Goal: Task Accomplishment & Management: Use online tool/utility

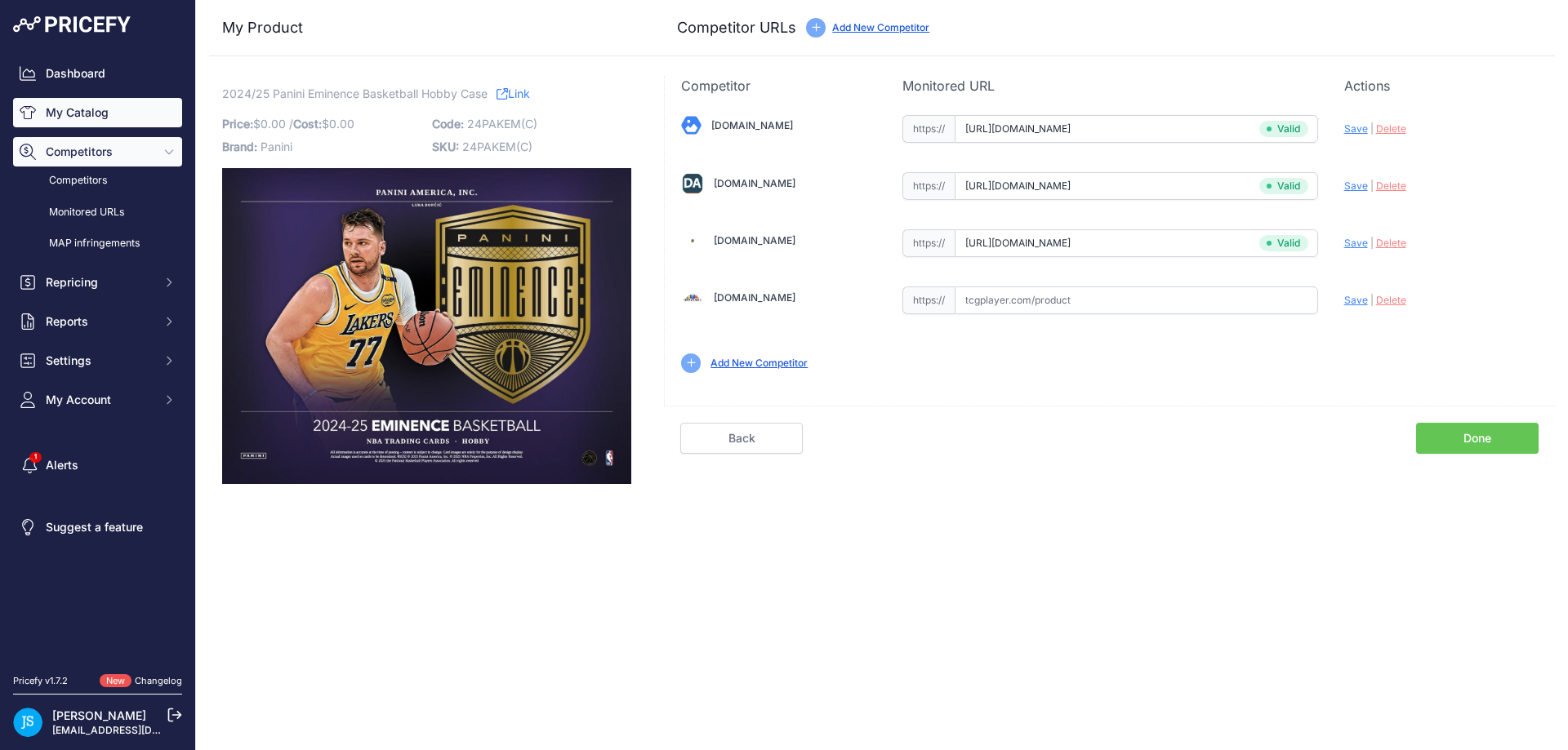
click at [158, 102] on link "My Catalog" at bounding box center [97, 113] width 169 height 29
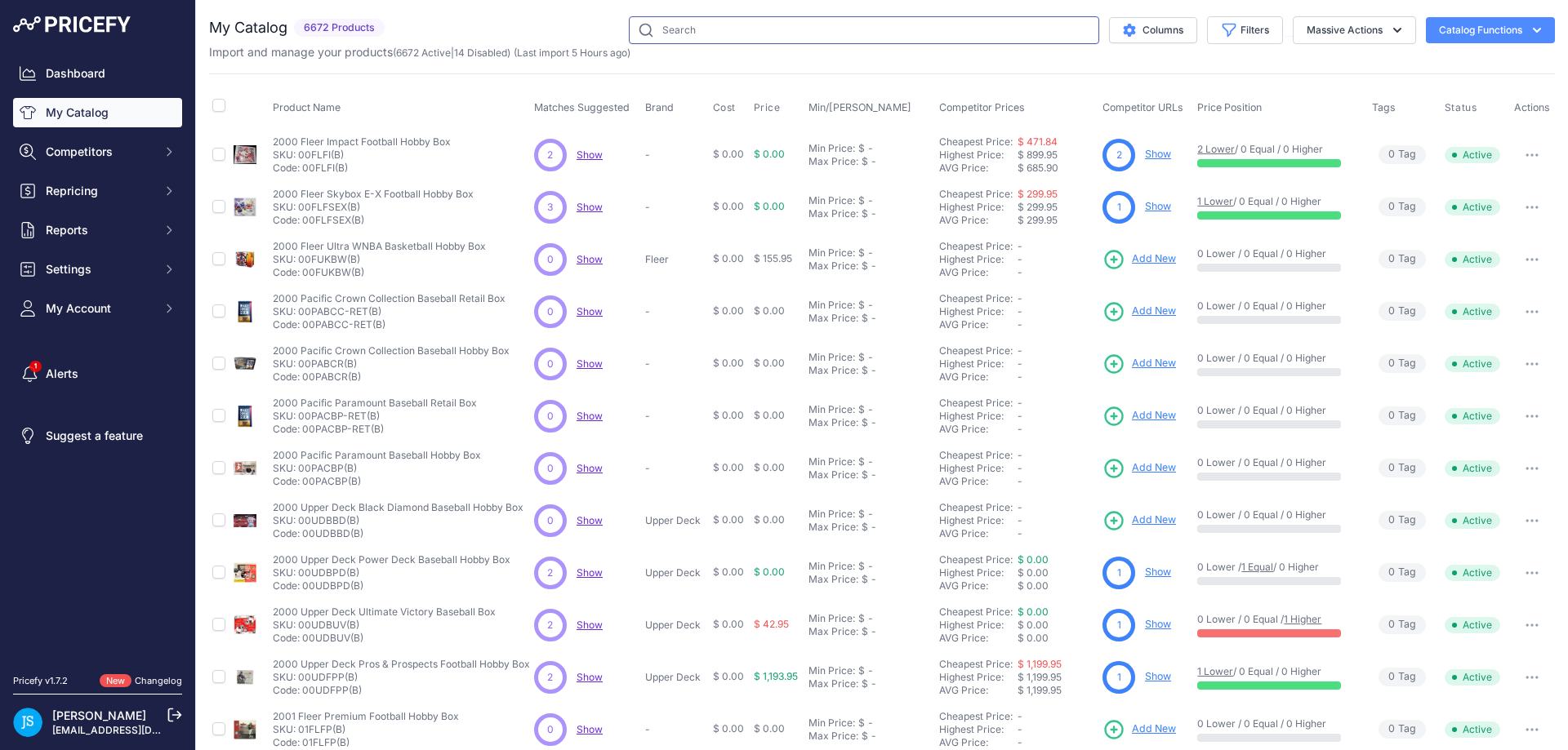
click at [710, 22] on input "text" at bounding box center [863, 30] width 470 height 28
paste input "2024/25 Panini Photogenic Basketball Hobby"
type input "2024/25 Panini Photogenic Basketball Hobby"
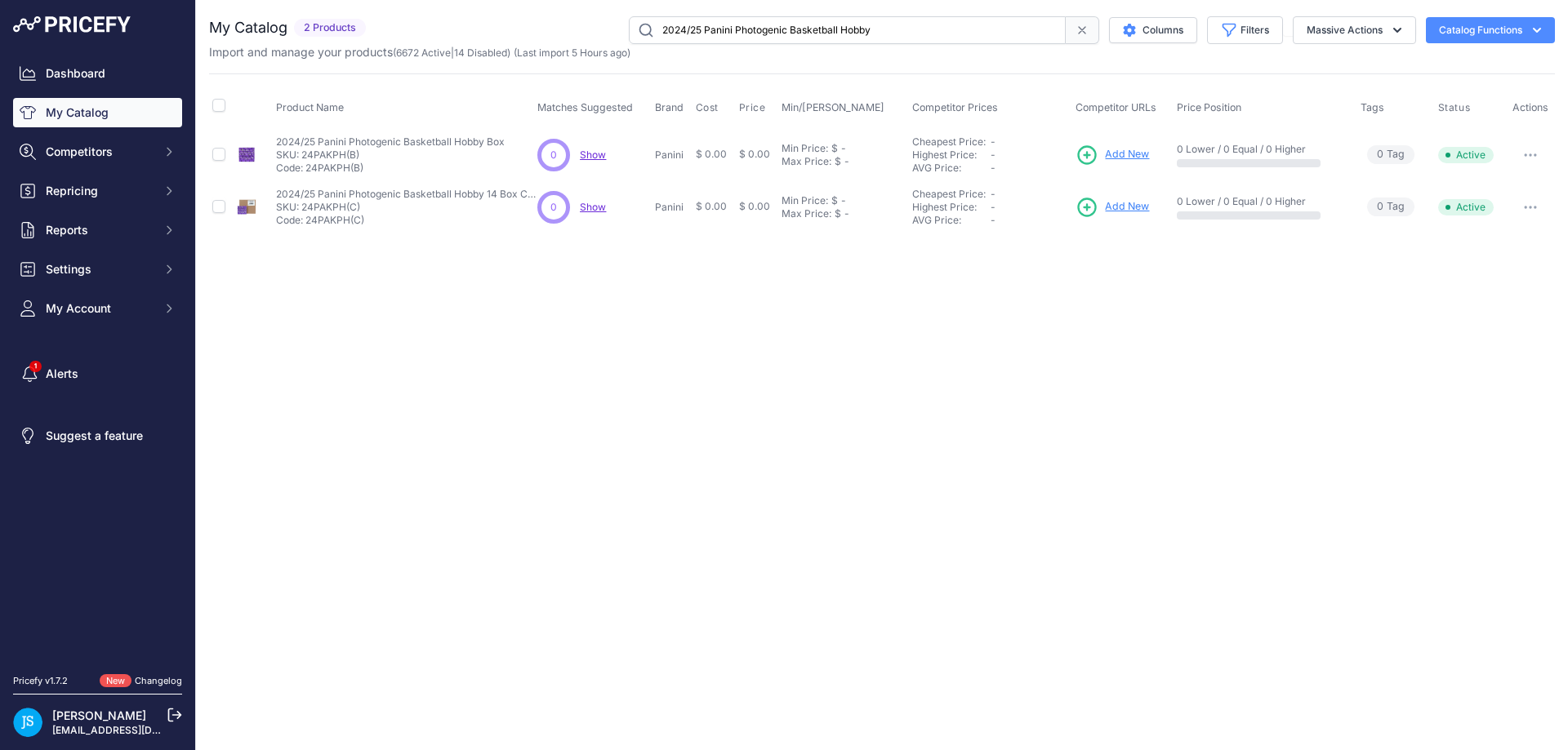
click at [1130, 154] on span "Add New" at bounding box center [1127, 154] width 44 height 16
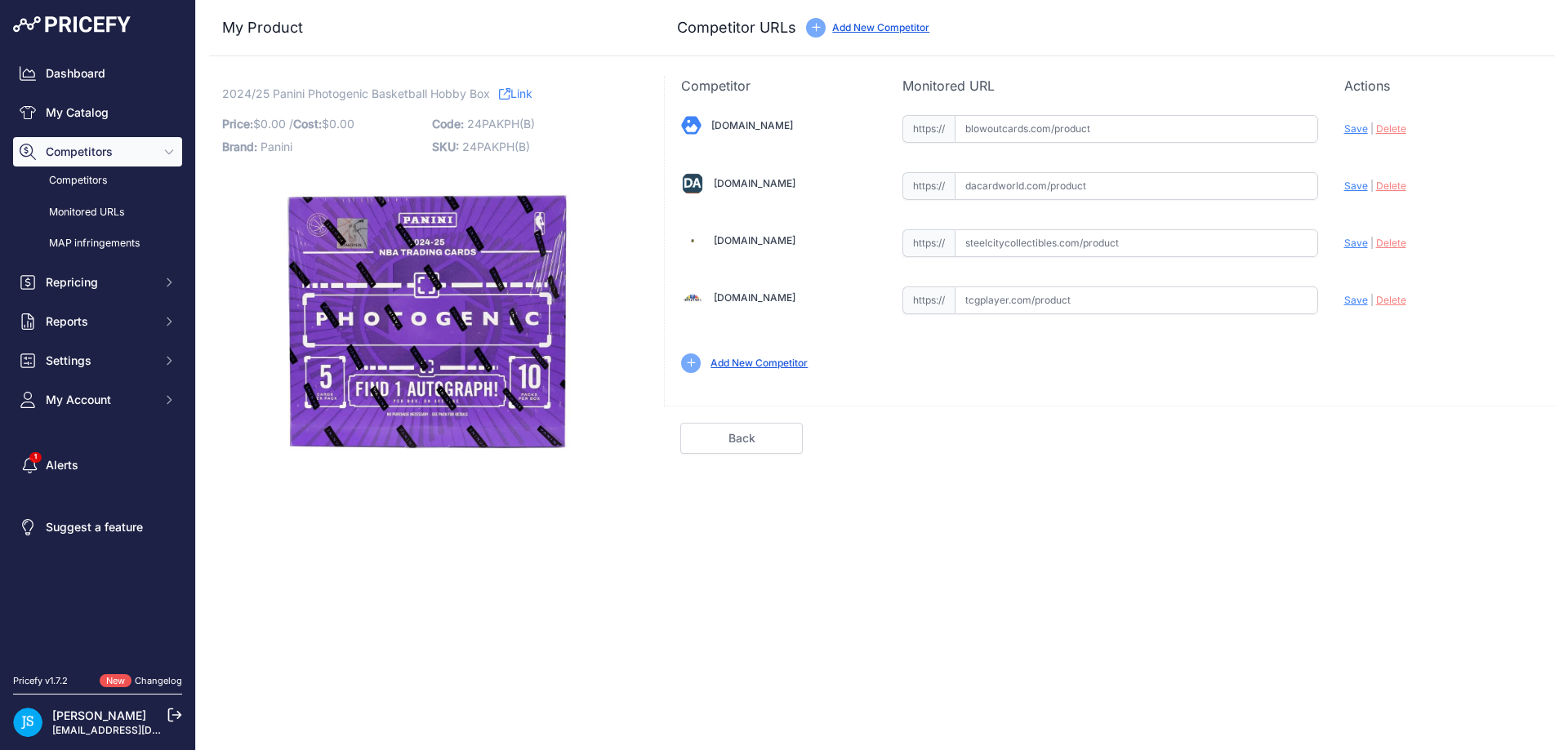
click at [1017, 239] on input "text" at bounding box center [1136, 243] width 364 height 28
paste input "https://www.steelcitycollectibles.com/i/2024-25-panini-photogenic-basketball-ho…"
click at [1352, 240] on span "Save" at bounding box center [1355, 243] width 24 height 12
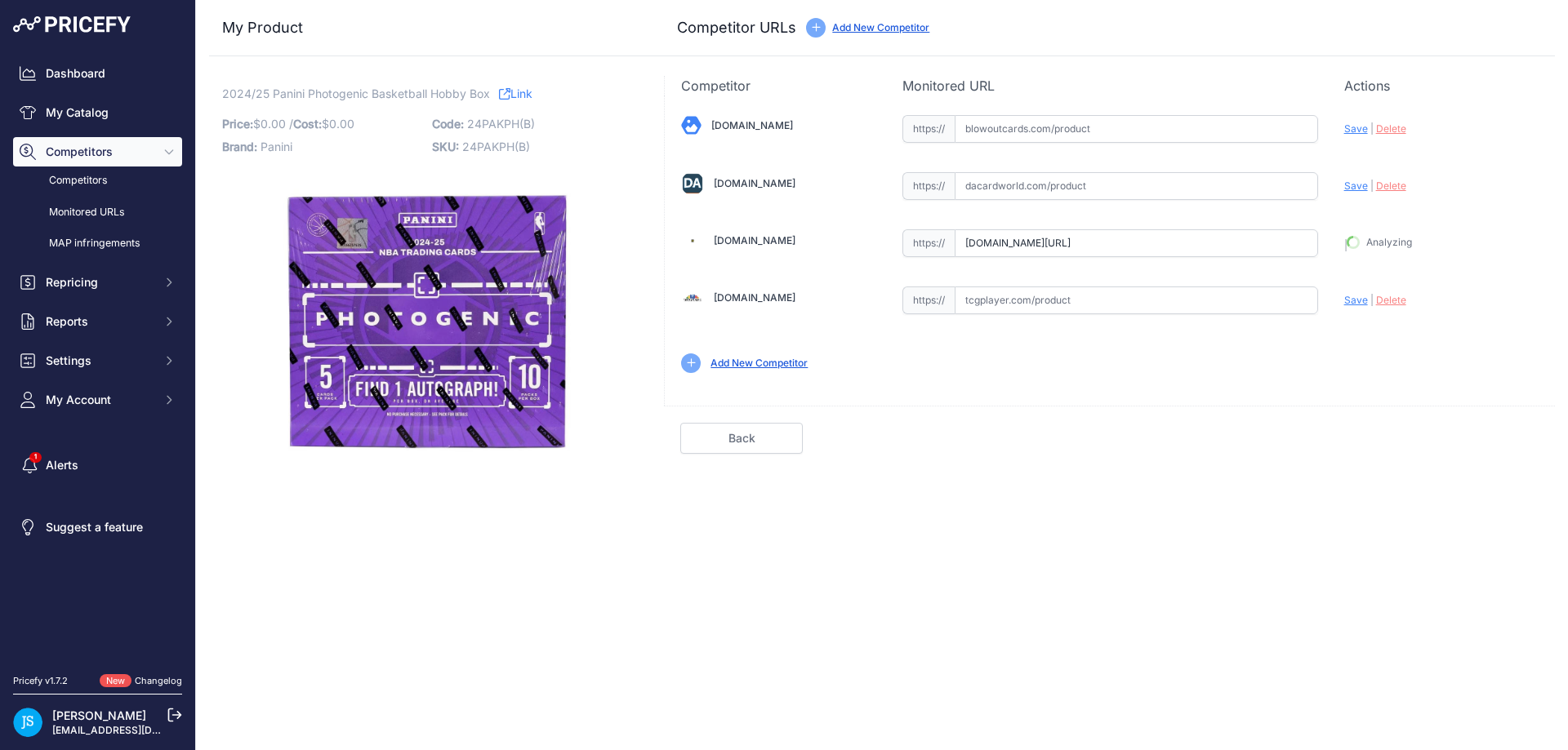
type input "https://www.steelcitycollectibles.com/i/2024-25-panini-photogenic-basketball-ho…"
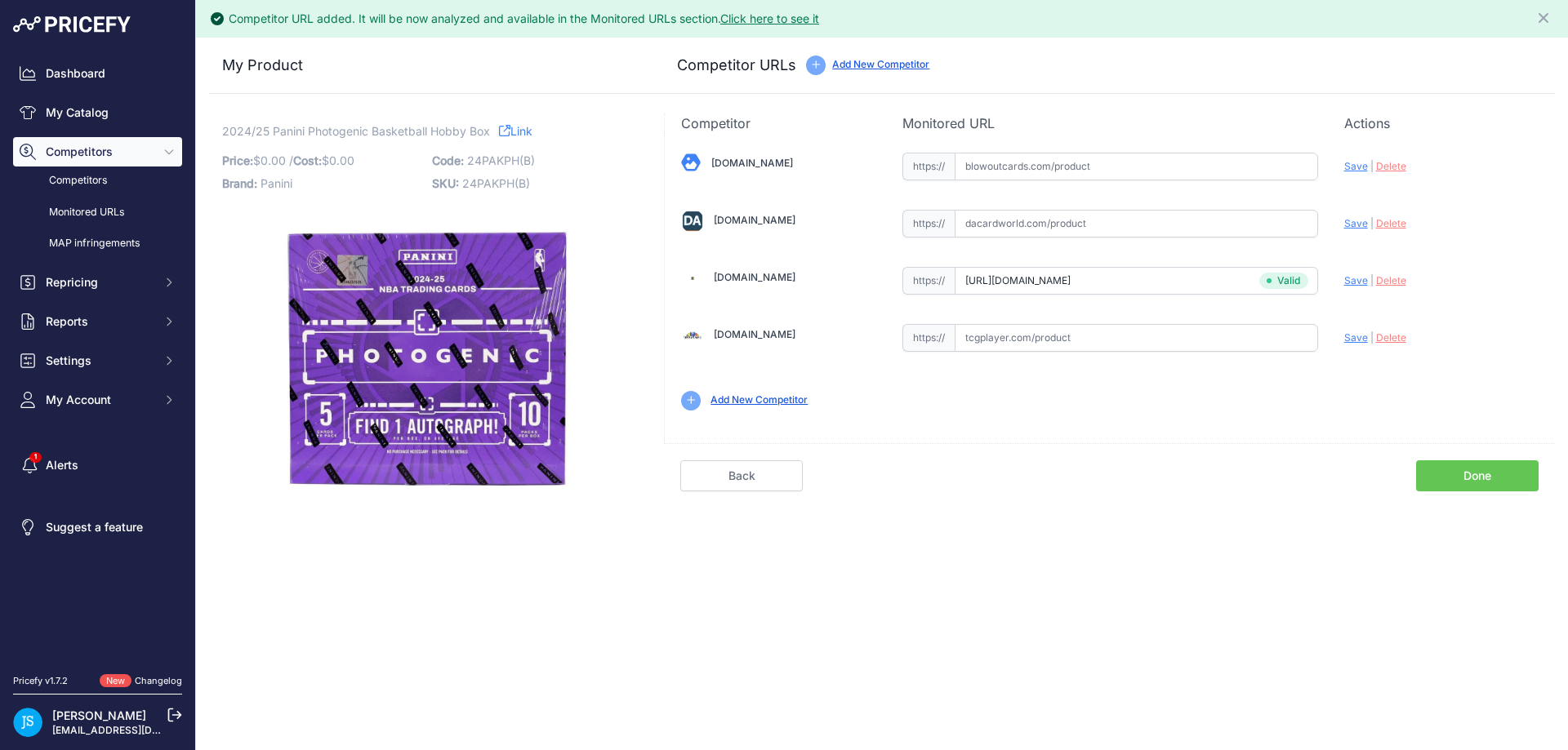
click at [1052, 213] on div "https:// Valid" at bounding box center [1110, 222] width 415 height 31
click at [1158, 232] on input "text" at bounding box center [1136, 224] width 364 height 28
paste input "https://www.dacardworld.com/sports-cards/2024-25-panini-photogenic-basketball-h…"
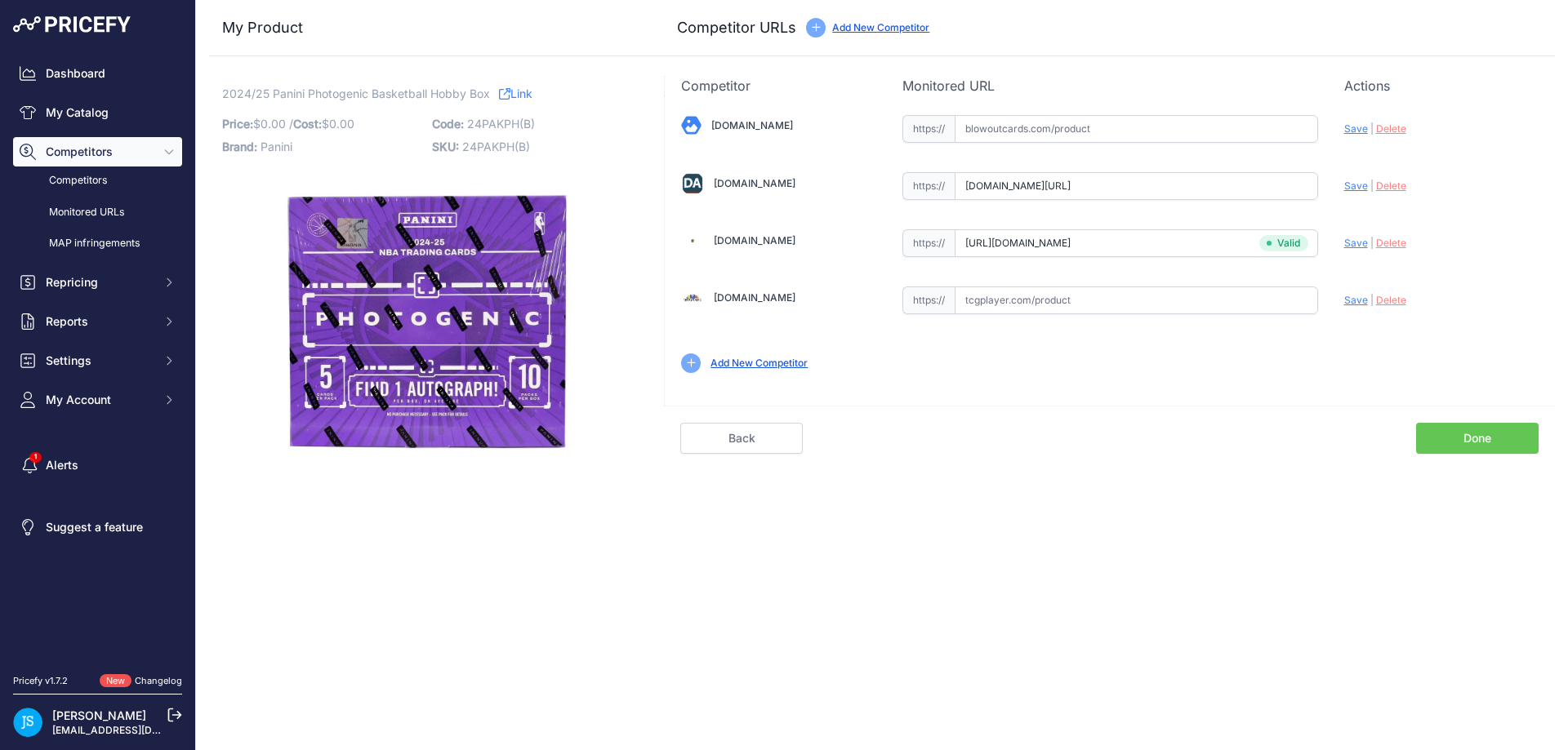
click at [1351, 189] on span "Save" at bounding box center [1355, 185] width 24 height 12
type input "https://www.dacardworld.com/sports-cards/2024-25-panini-photogenic-basketball-h…"
drag, startPoint x: 1052, startPoint y: 132, endPoint x: 1074, endPoint y: 133, distance: 22.0
click at [1053, 132] on input "text" at bounding box center [1136, 129] width 364 height 28
paste input "https://www.blowoutcards.com/2024-25-panini-photogenic-basketball-hobby-box.html"
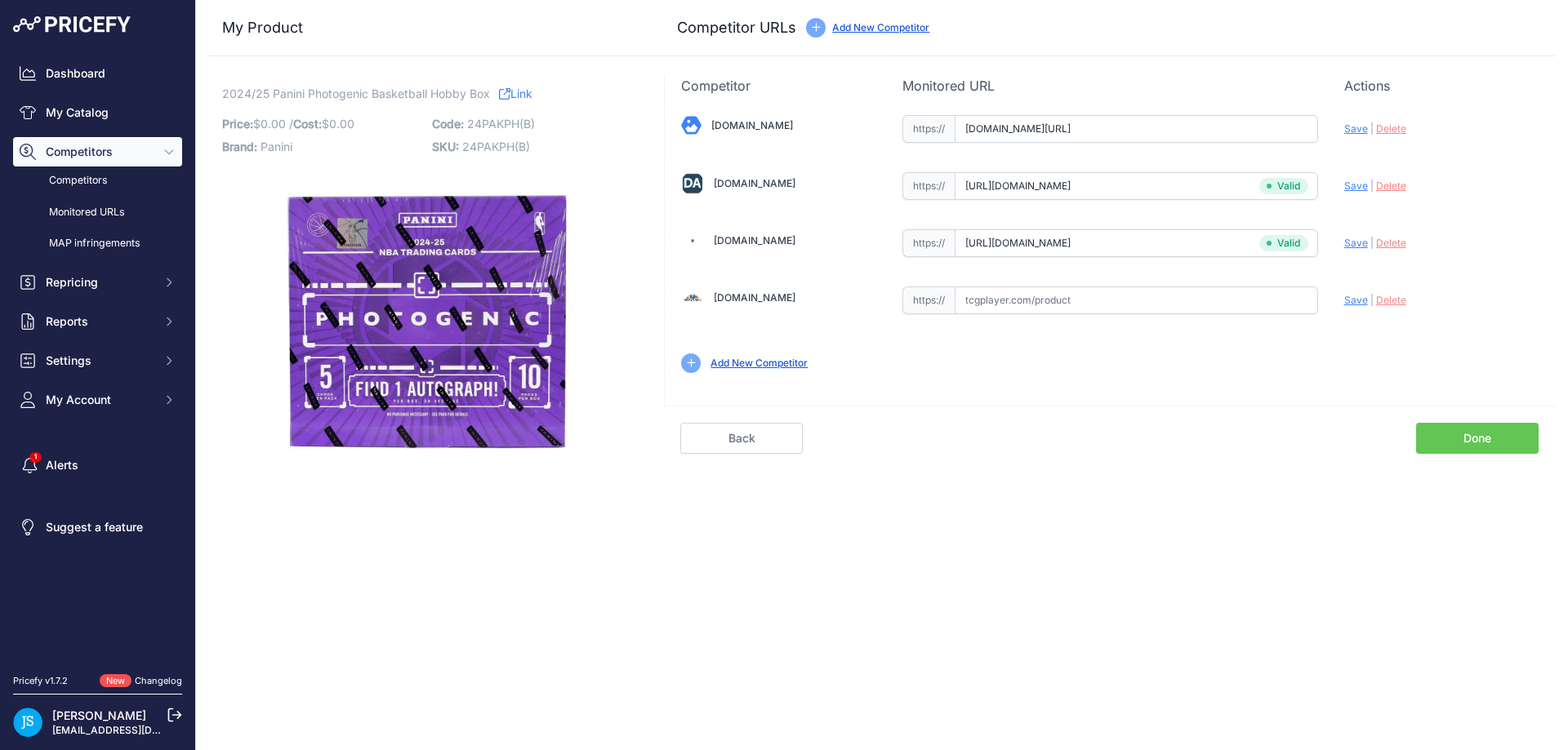
click at [1355, 123] on span "Save" at bounding box center [1355, 128] width 24 height 12
type input "https://www.blowoutcards.com/2024-25-panini-photogenic-basketball-hobby-box.htm…"
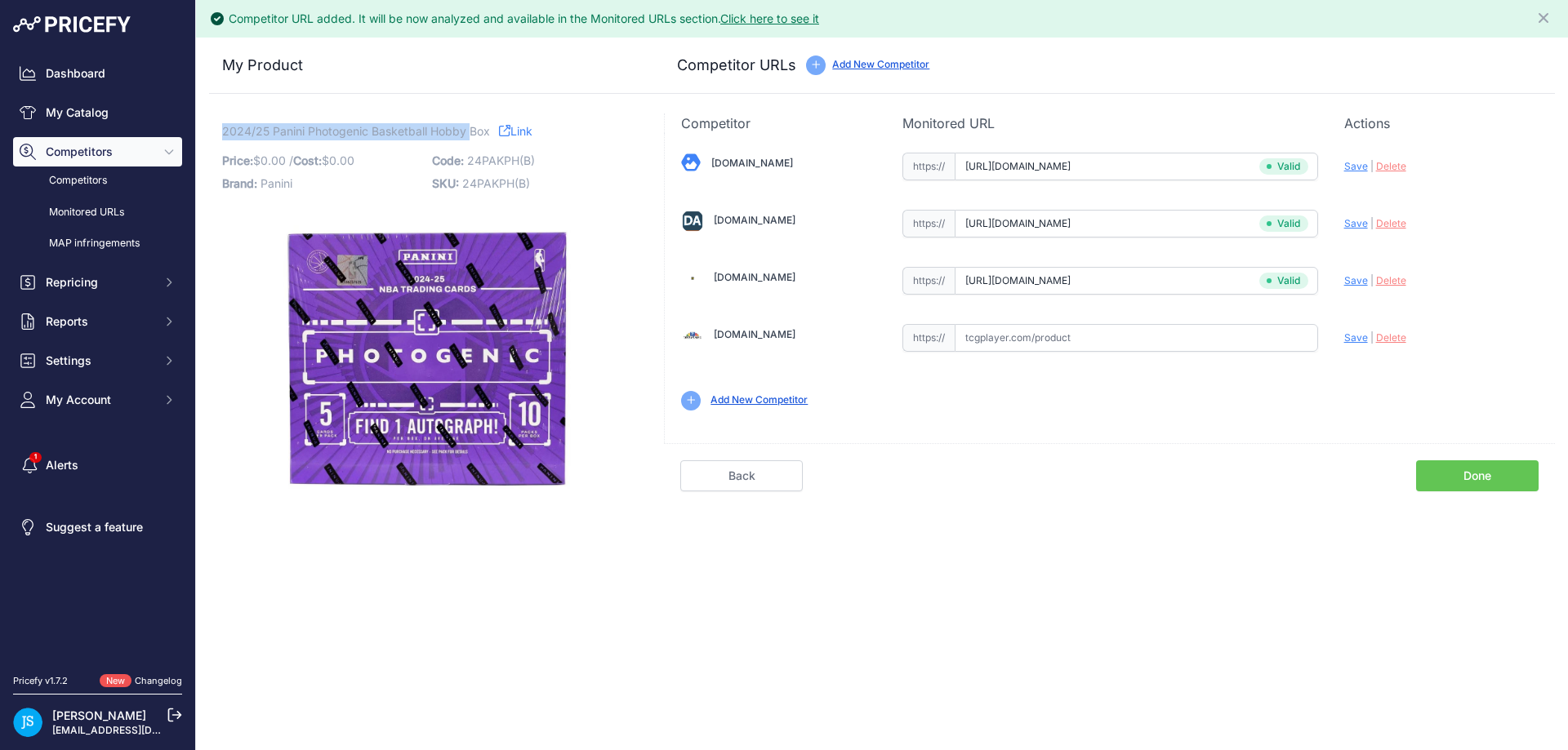
drag, startPoint x: 222, startPoint y: 133, endPoint x: 467, endPoint y: 127, distance: 245.1
click at [467, 127] on span "2024/25 Panini Photogenic Basketball Hobby Box" at bounding box center [356, 131] width 268 height 20
copy span "2024/25 Panini Photogenic Basketball Hobby"
click at [74, 114] on link "My Catalog" at bounding box center [97, 113] width 169 height 29
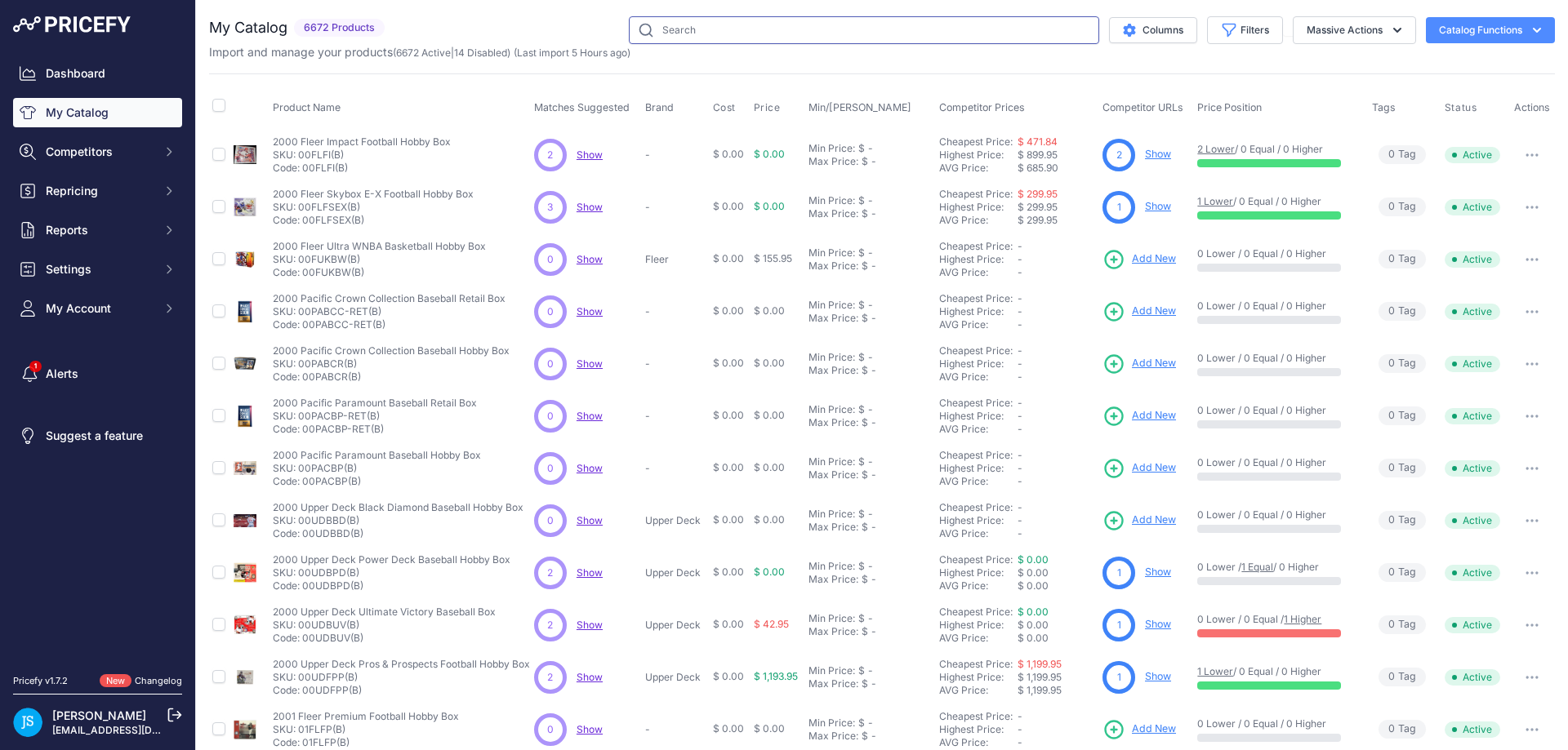
click at [706, 21] on input "text" at bounding box center [863, 30] width 470 height 28
paste input "2024/25 Panini Photogenic Basketball Hobby"
type input "2024/25 Panini Photogenic Basketball Hobby"
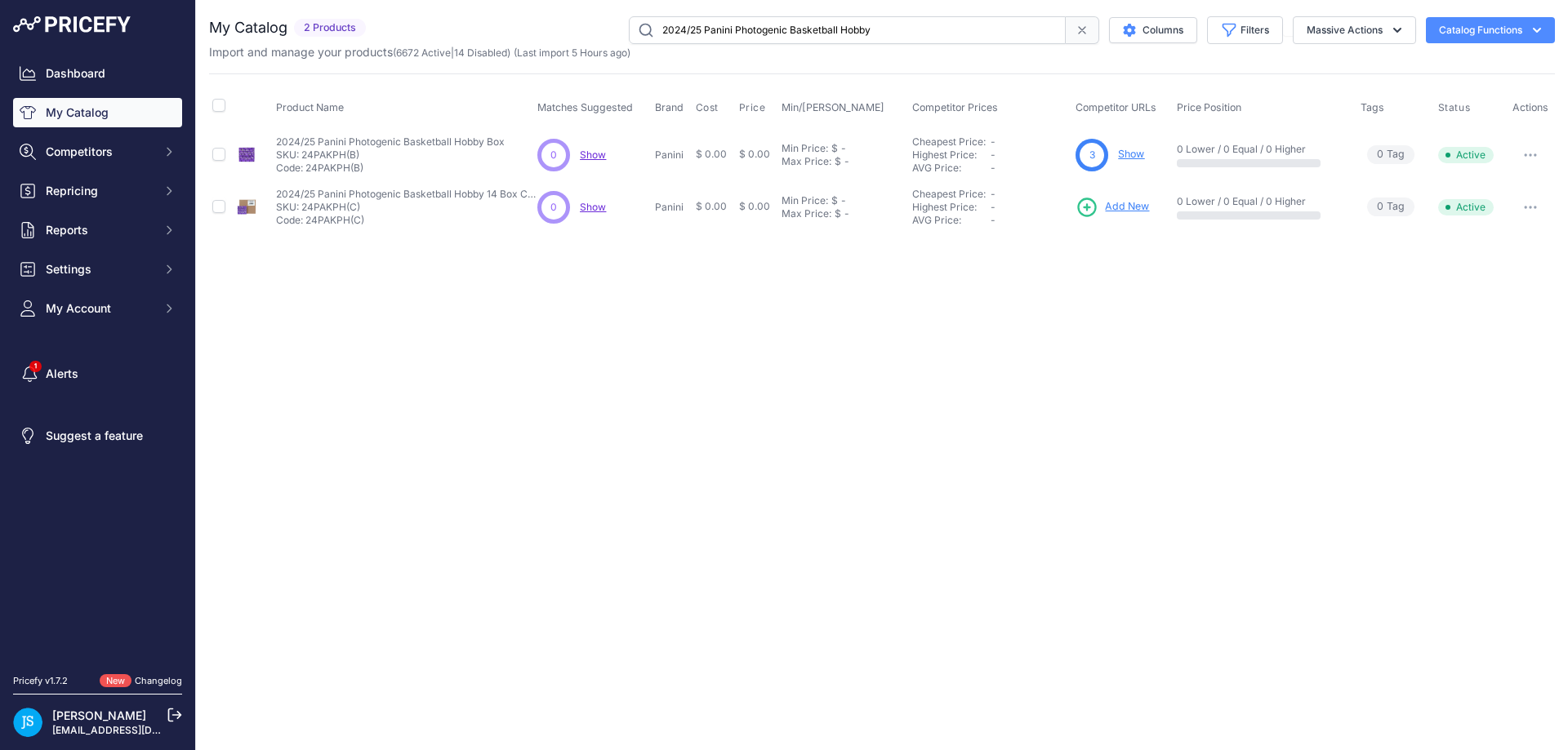
click at [1135, 203] on span "Add New" at bounding box center [1127, 207] width 44 height 16
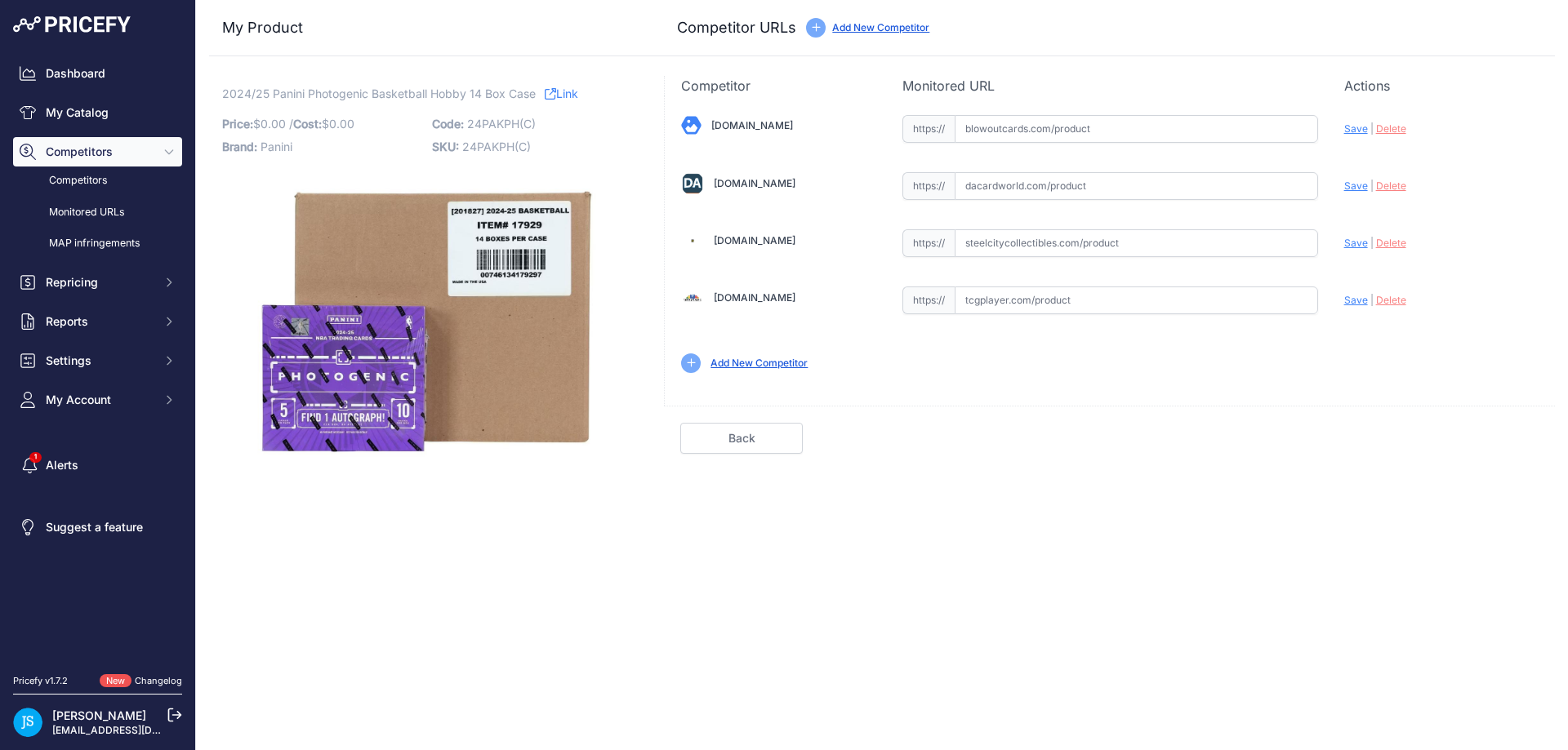
click at [1012, 242] on input "text" at bounding box center [1136, 243] width 364 height 28
paste input "https://www.steelcitycollectibles.com/i/2024-25-panini-photogenic-basketball-ho…"
click at [1349, 240] on span "Save" at bounding box center [1355, 243] width 24 height 12
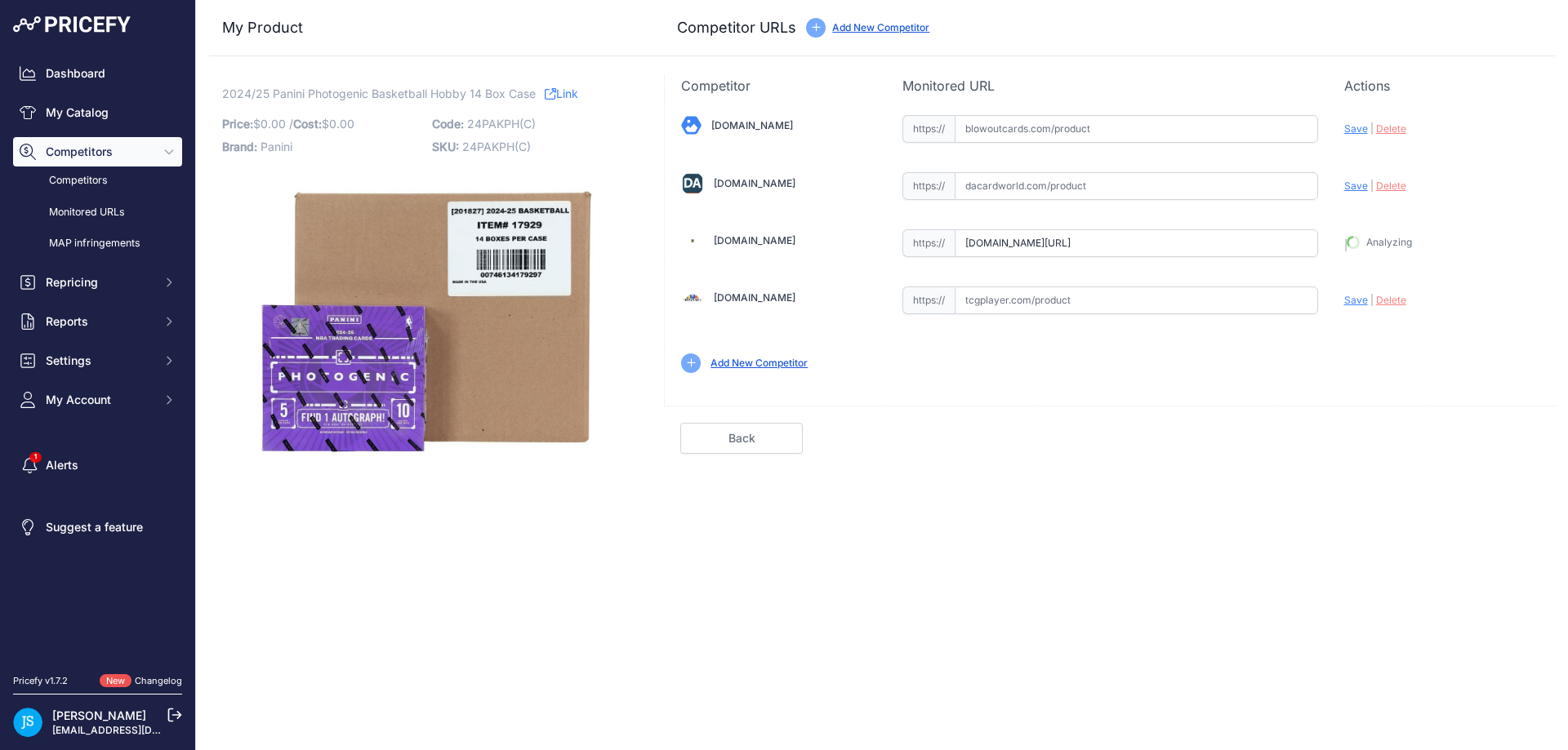
type input "https://www.steelcitycollectibles.com/i/2024-25-panini-photogenic-basketball-ho…"
click at [1120, 200] on div "Blowoutcards.com Valid Save" at bounding box center [1109, 243] width 890 height 294
click at [1136, 185] on input "text" at bounding box center [1136, 186] width 364 height 28
paste input "https://www.dacardworld.com/sports-cards/2024-25-panini-photogenic-basketball-h…"
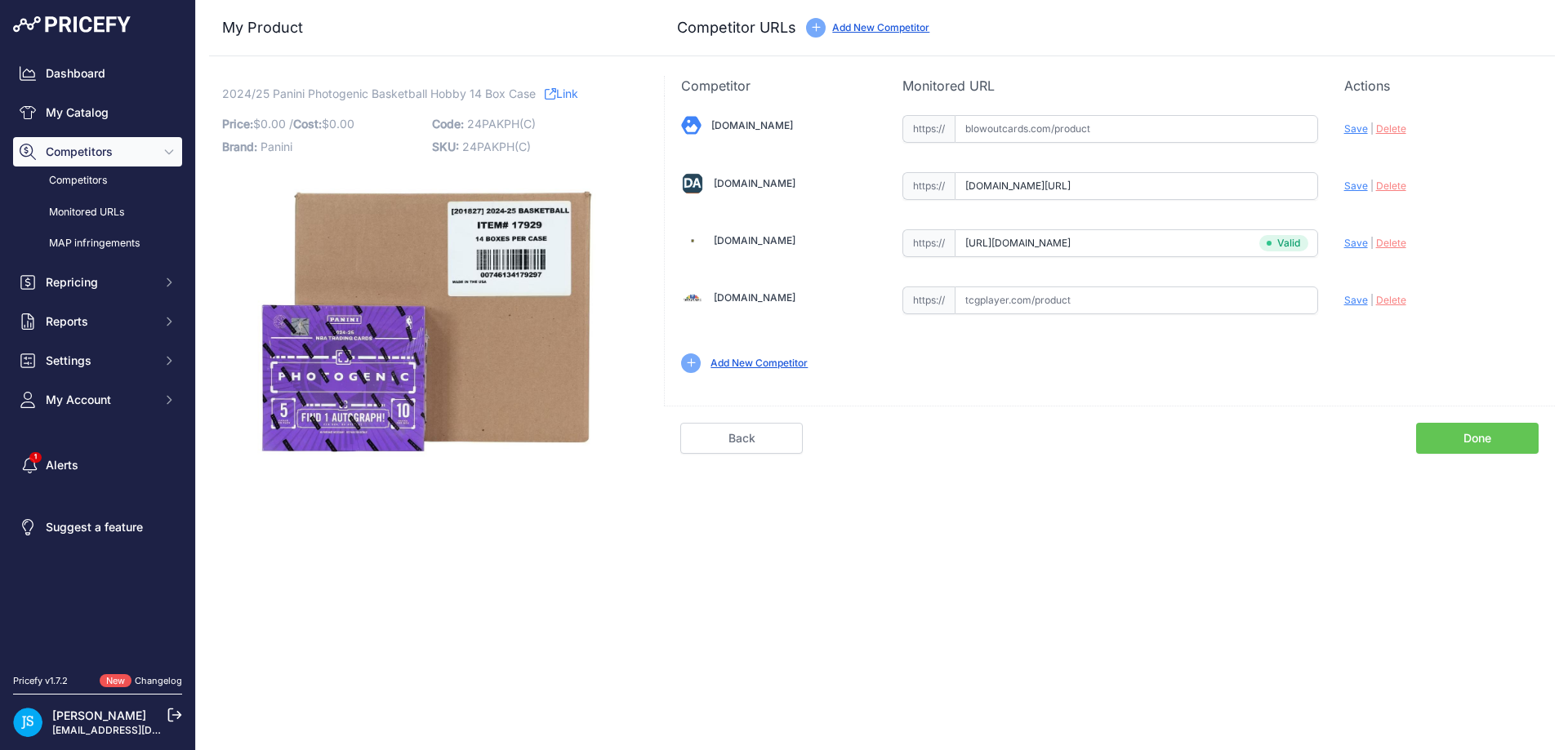
click at [1349, 188] on span "Save" at bounding box center [1355, 185] width 24 height 12
type input "https://www.dacardworld.com/sports-cards/2024-25-panini-photogenic-basketball-h…"
click at [1093, 141] on input "text" at bounding box center [1136, 129] width 364 height 28
paste input "https://www.blowoutcards.com/2024-25-panini-photogenic-basketball-hobby-14-box-…"
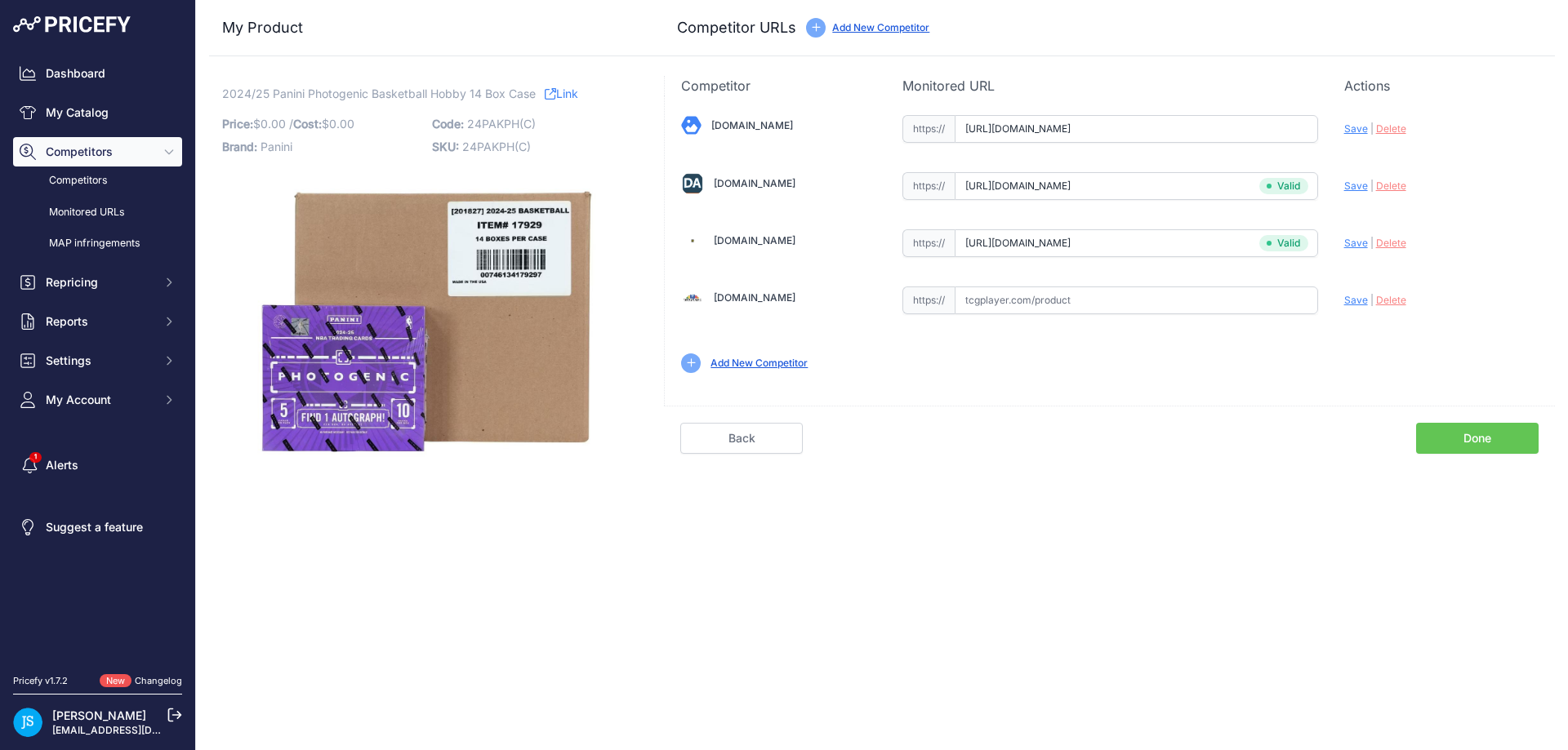
scroll to position [0, 107]
click at [1351, 129] on span "Save" at bounding box center [1355, 128] width 24 height 12
type input "https://www.blowoutcards.com/2024-25-panini-photogenic-basketball-hobby-14-box-…"
click at [117, 135] on div "Dashboard My Catalog Competitors Competitors Monitored URLs MAP infringements R…" at bounding box center [97, 237] width 169 height 356
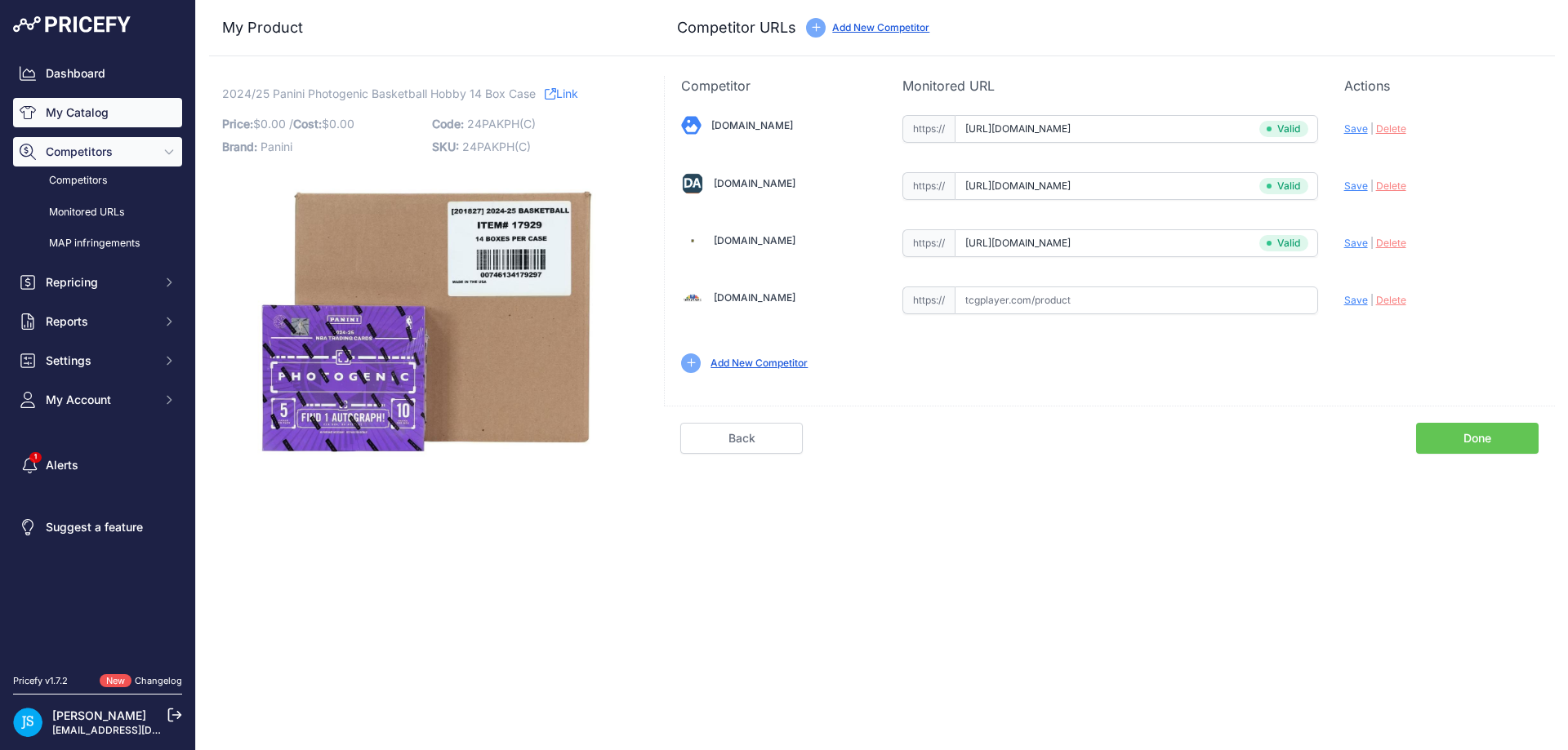
click at [126, 117] on link "My Catalog" at bounding box center [97, 113] width 169 height 29
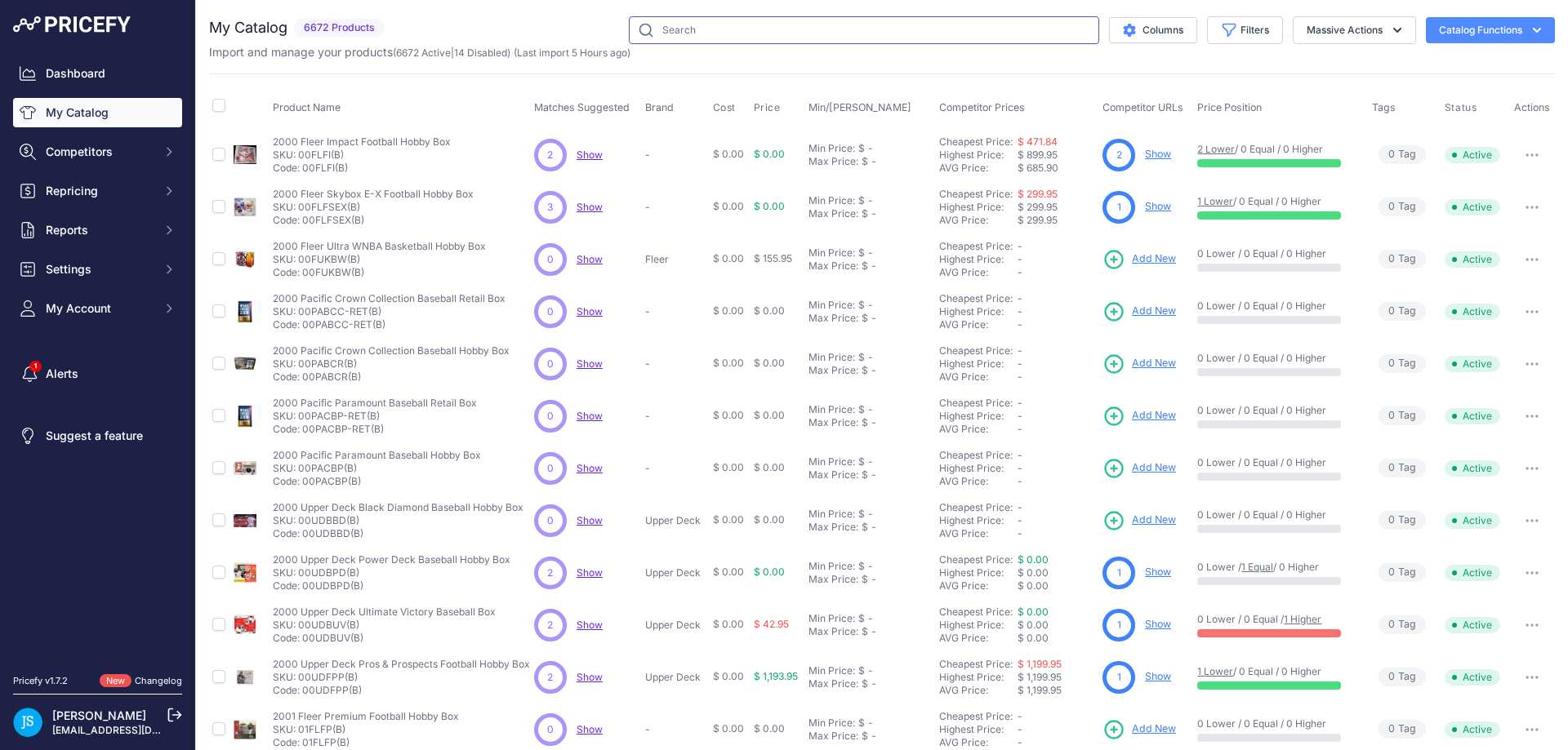
click at [930, 32] on input "text" at bounding box center [863, 30] width 470 height 28
paste input "Cryptozoic Entertainment CZX Jurassic Park"
type input "Cryptozoic Entertainment CZX Jurassic Park"
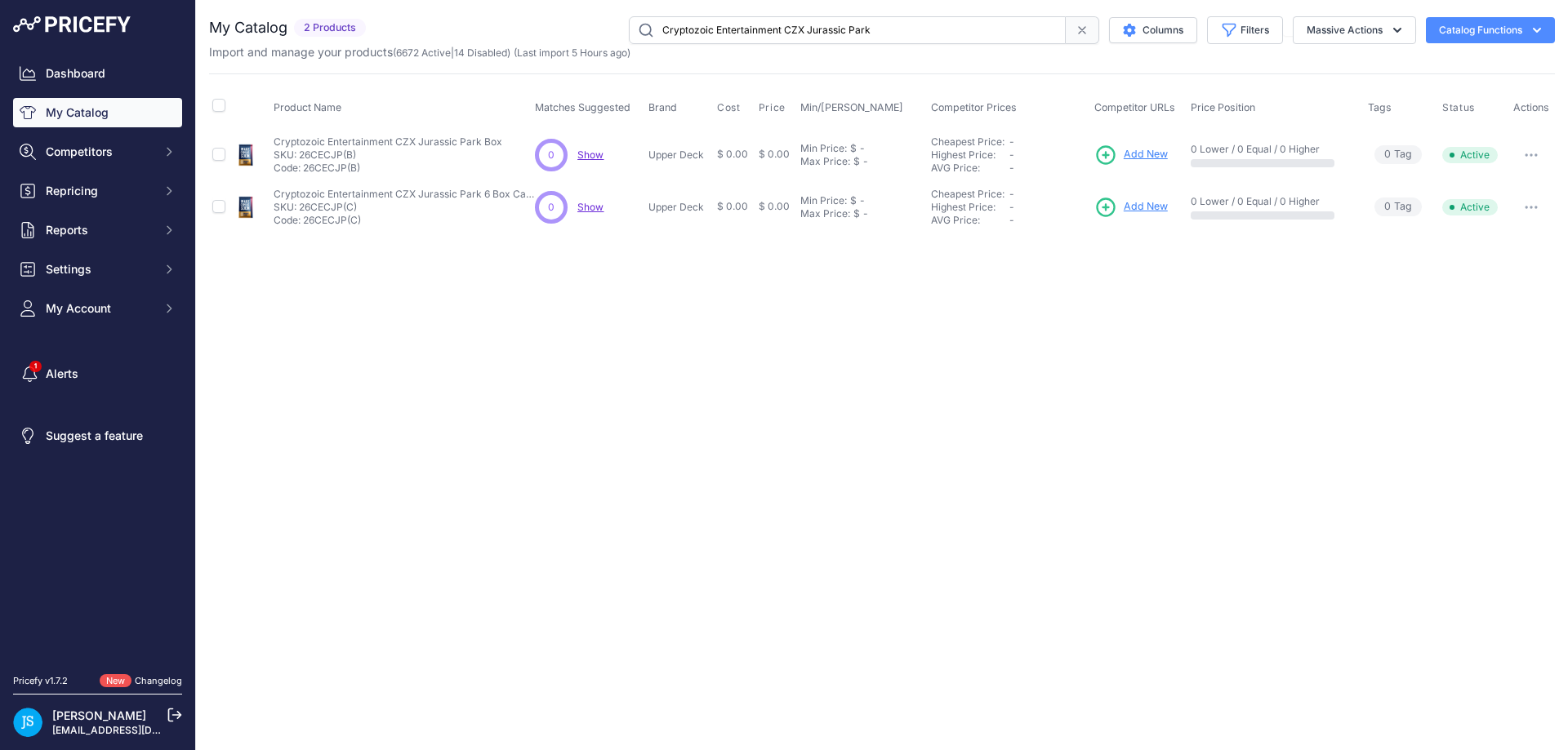
click at [1136, 152] on span "Add New" at bounding box center [1145, 154] width 44 height 16
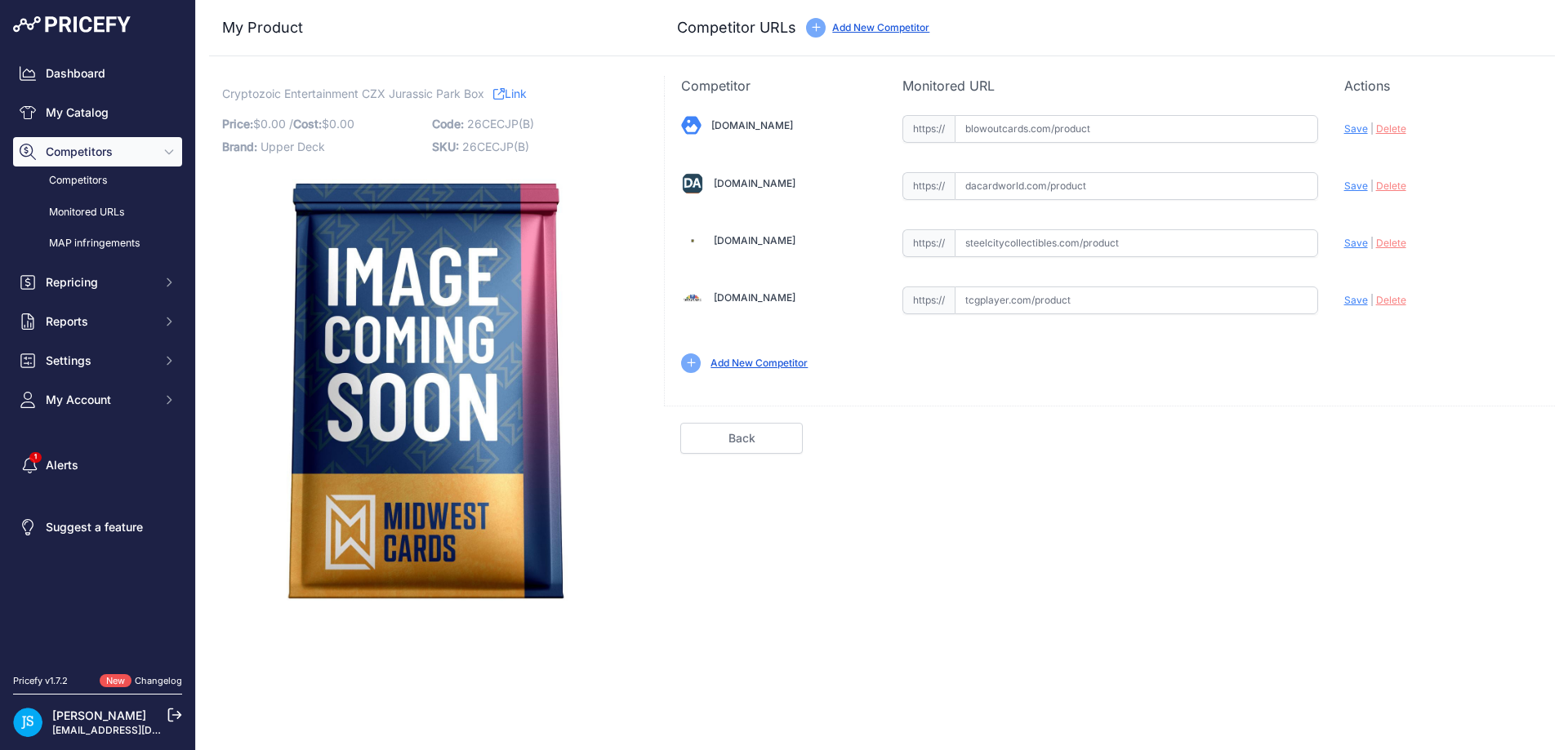
click at [1049, 195] on input "text" at bounding box center [1136, 186] width 364 height 28
paste input "https://www.dacardworld.com/entertainment/czx-jurassic-park-hobby-box-cryptozoi…"
click at [1355, 186] on span "Save" at bounding box center [1355, 185] width 24 height 12
type input "https://www.dacardworld.com/entertainment/czx-jurassic-park-hobby-box-cryptozoi…"
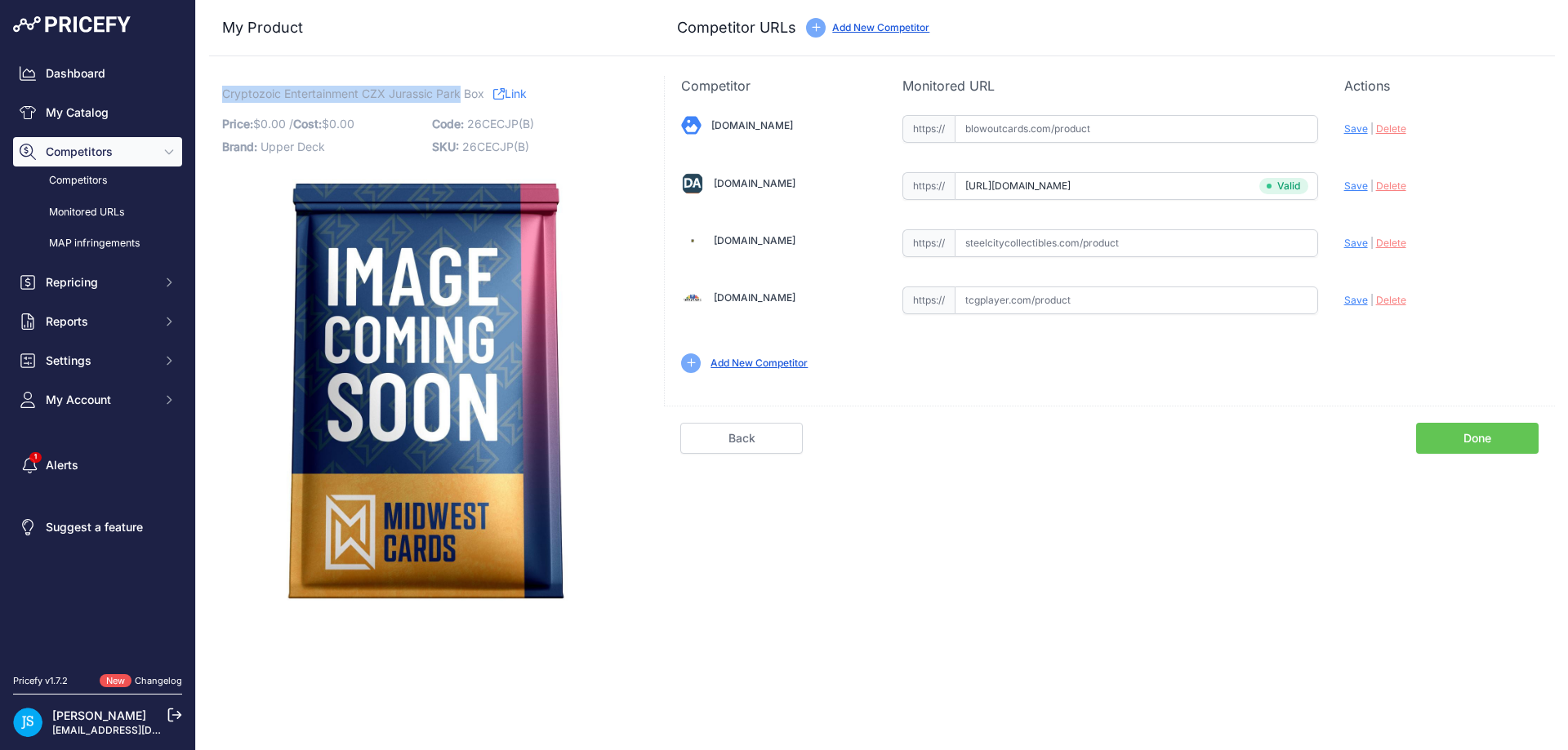
drag, startPoint x: 224, startPoint y: 127, endPoint x: 460, endPoint y: 100, distance: 237.5
click at [460, 100] on span "Cryptozoic Entertainment CZX Jurassic Park Box" at bounding box center [353, 93] width 262 height 20
copy span "Cryptozoic Entertainment CZX Jurassic Park"
click at [76, 102] on link "My Catalog" at bounding box center [97, 113] width 169 height 29
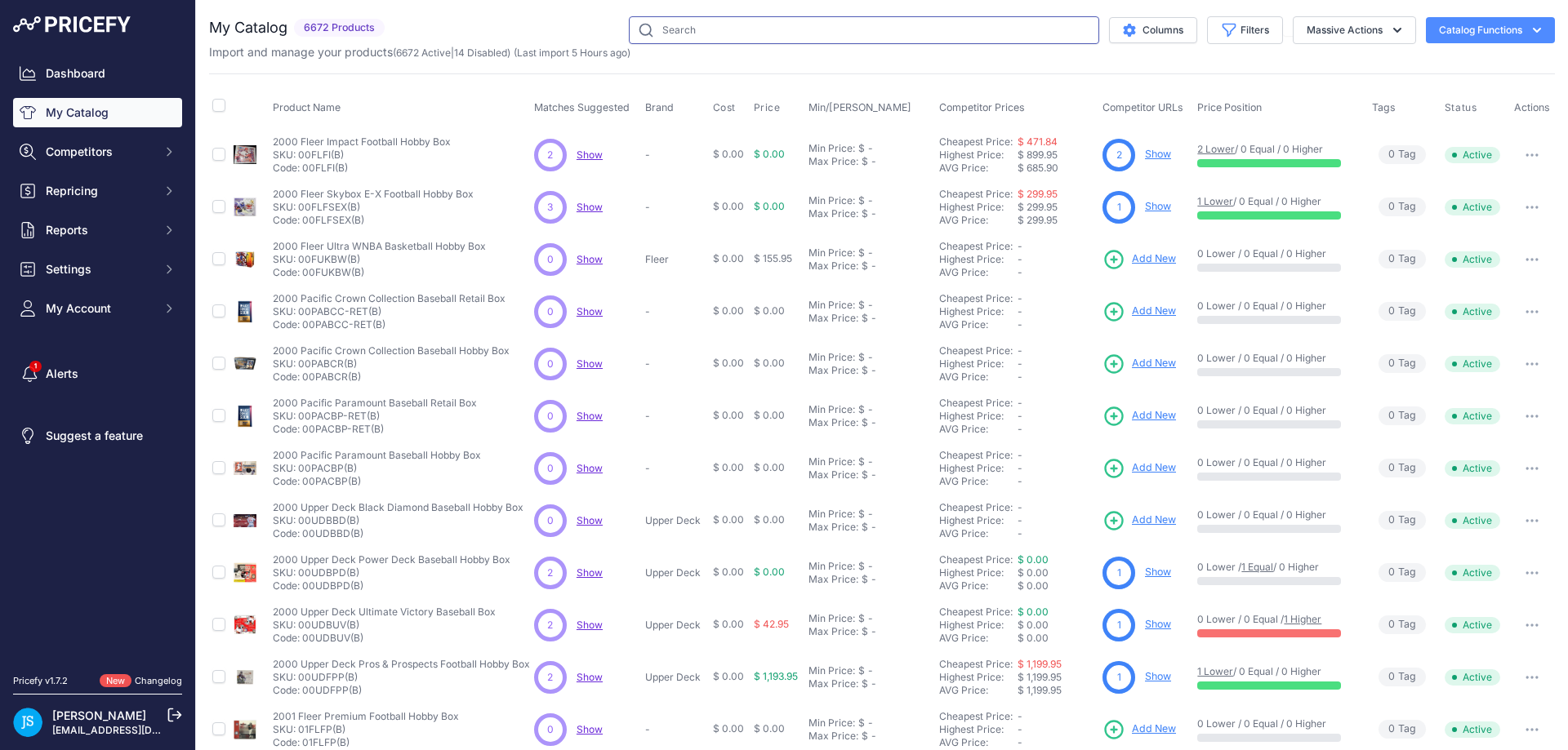
click at [778, 38] on input "text" at bounding box center [863, 30] width 470 height 28
paste input "Cryptozoic Entertainment CZX Jurassic Park"
type input "Cryptozoic Entertainment CZX Jurassic Park"
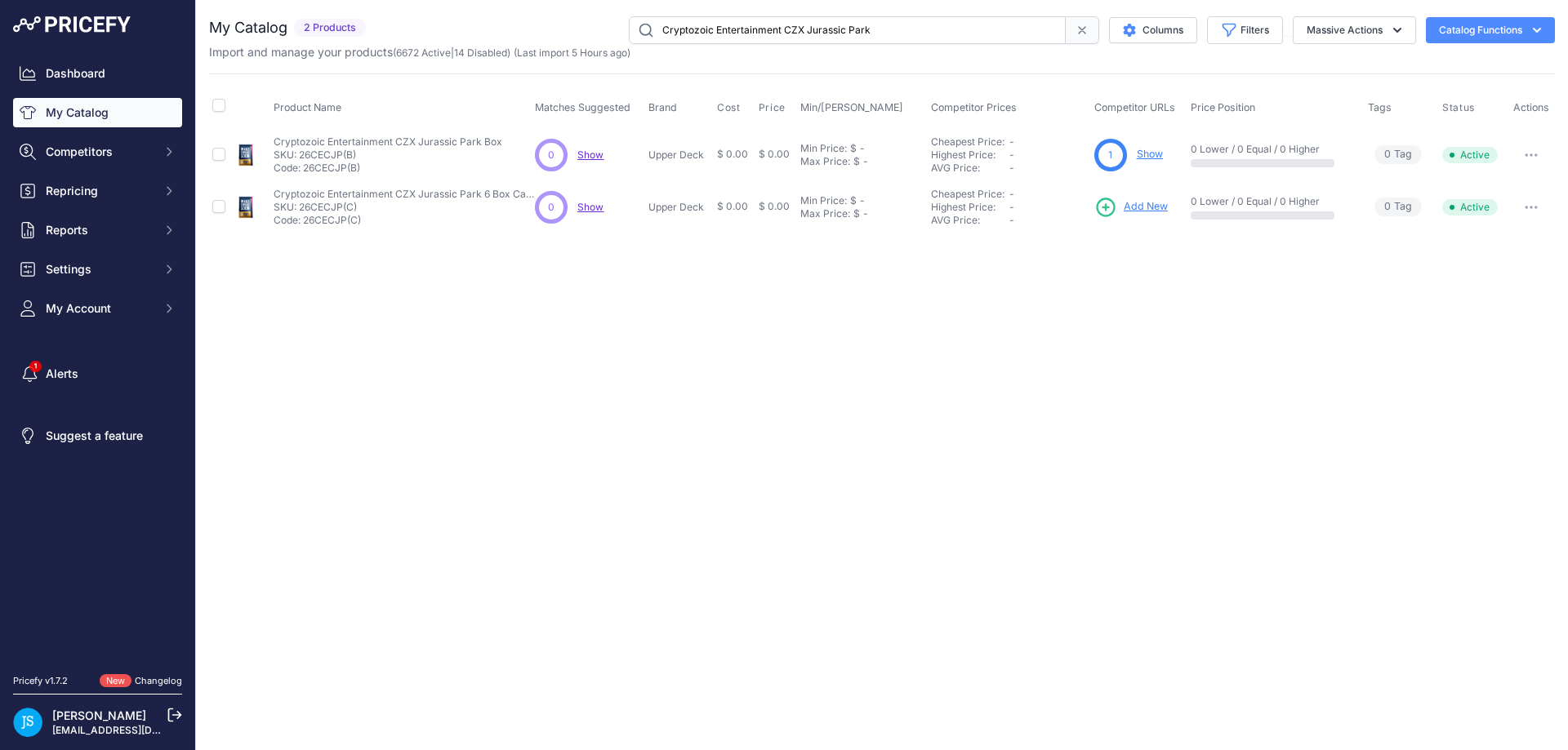
click at [1153, 202] on span "Add New" at bounding box center [1145, 207] width 44 height 16
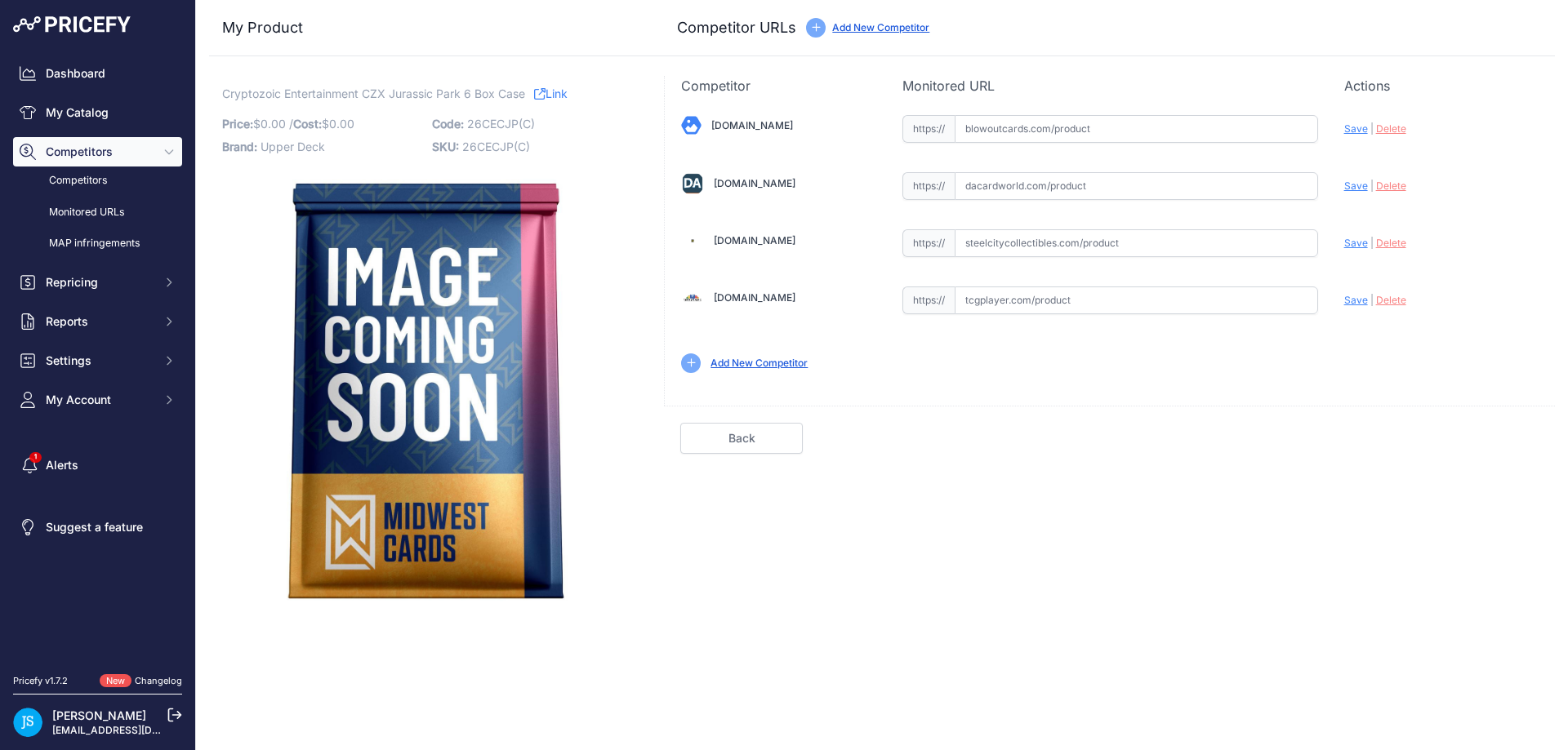
click at [1072, 192] on input "text" at bounding box center [1136, 186] width 364 height 28
paste input "[URL][DOMAIN_NAME]"
click at [1354, 184] on span "Save" at bounding box center [1355, 185] width 24 height 12
type input "[URL][DOMAIN_NAME]"
